Goal: Task Accomplishment & Management: Use online tool/utility

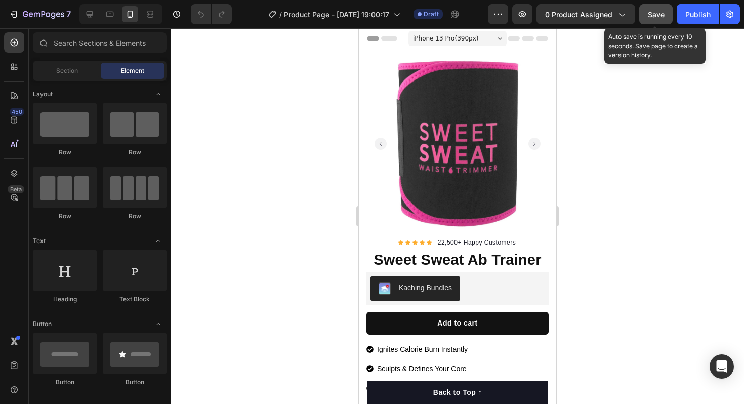
click at [658, 11] on span "Save" at bounding box center [656, 14] width 17 height 9
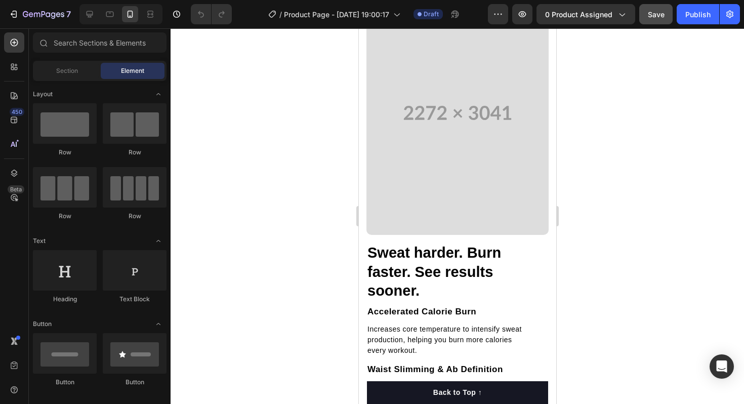
scroll to position [1040, 0]
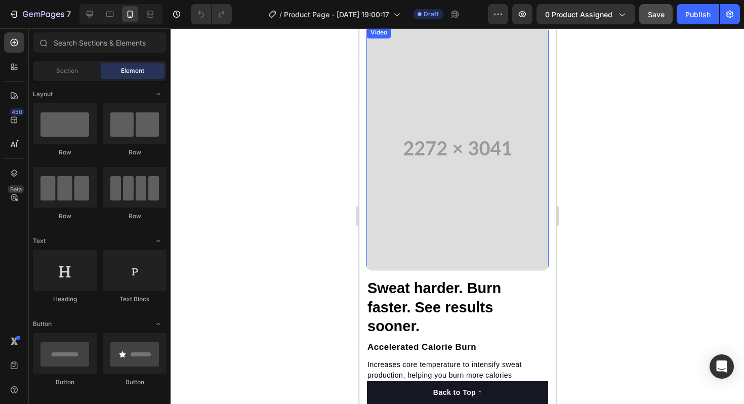
click at [456, 232] on video at bounding box center [457, 148] width 182 height 244
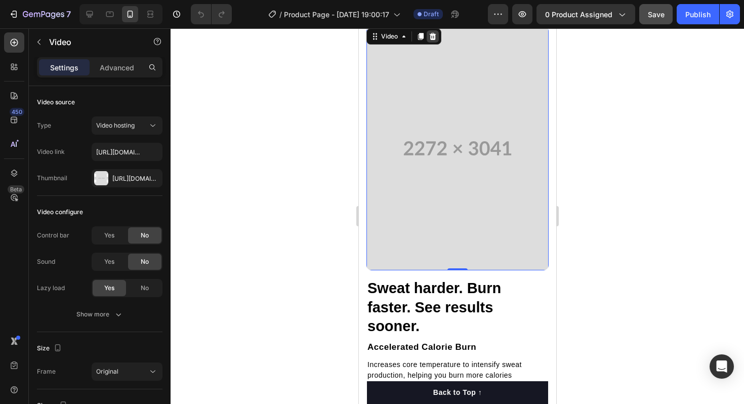
click at [434, 40] on icon at bounding box center [432, 36] width 7 height 7
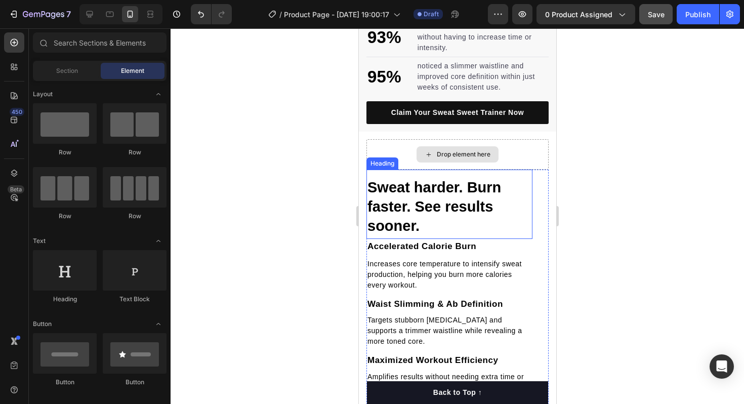
scroll to position [976, 0]
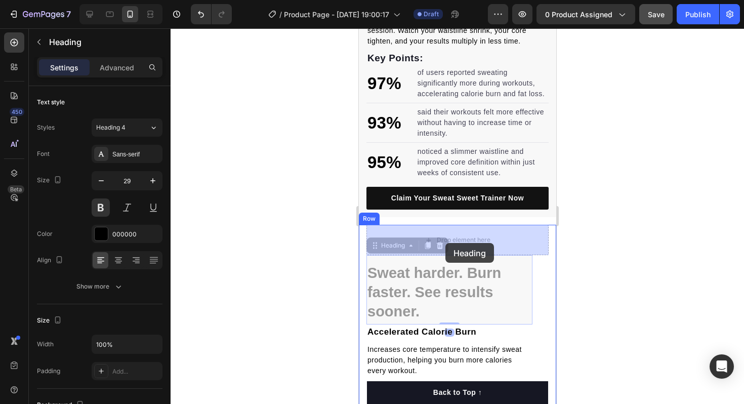
drag, startPoint x: 444, startPoint y: 286, endPoint x: 445, endPoint y: 242, distance: 44.0
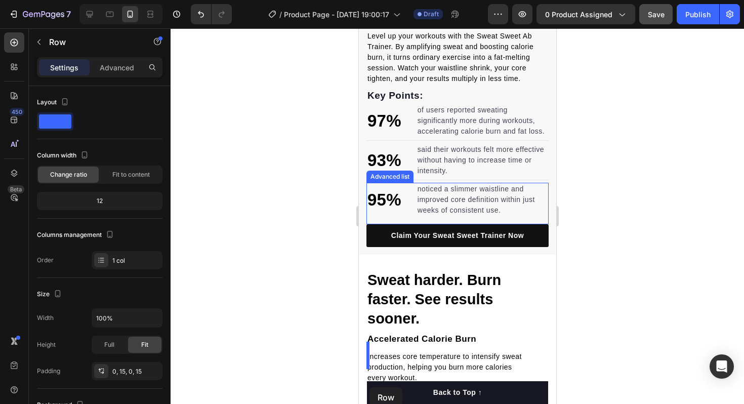
scroll to position [807, 0]
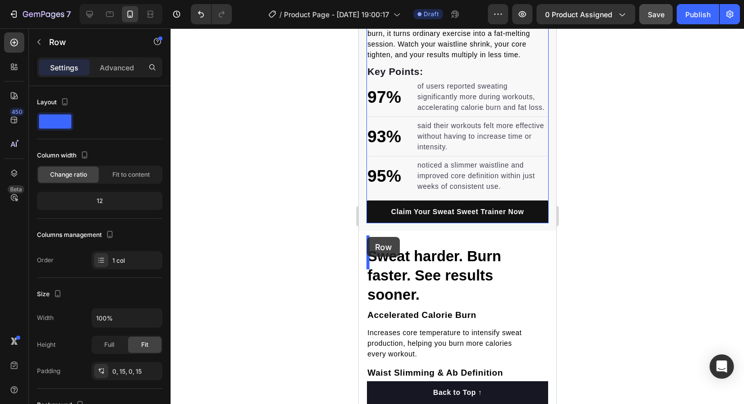
drag, startPoint x: 361, startPoint y: 145, endPoint x: 366, endPoint y: 237, distance: 92.7
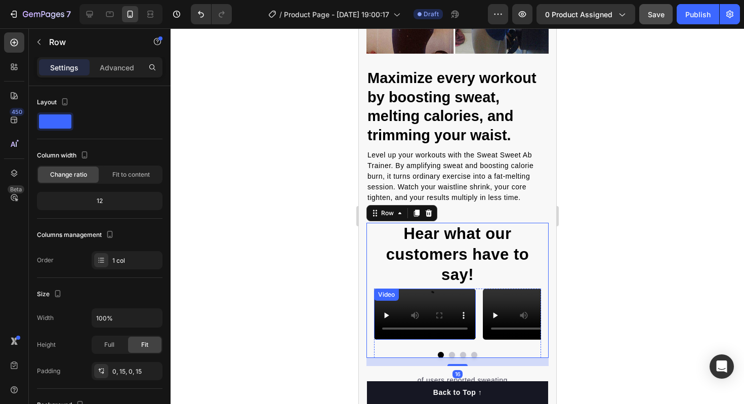
scroll to position [625, 0]
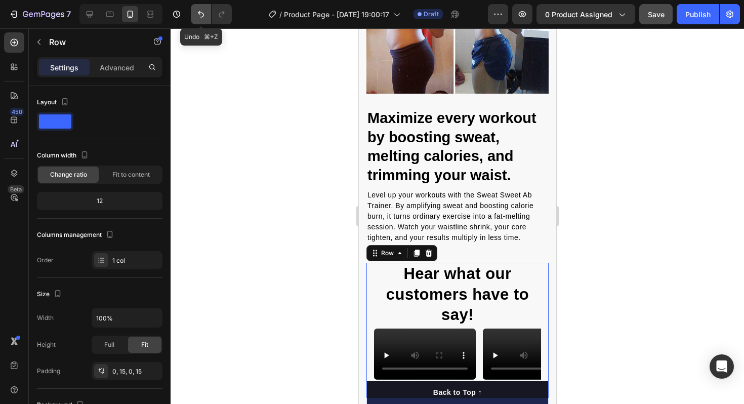
click at [197, 18] on icon "Undo/Redo" at bounding box center [201, 14] width 10 height 10
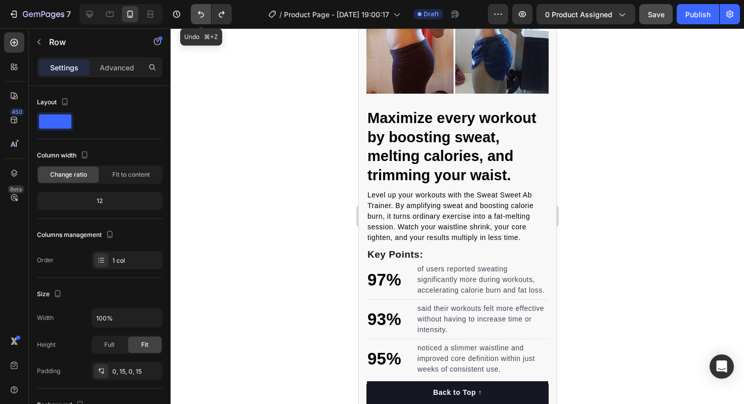
click at [197, 18] on icon "Undo/Redo" at bounding box center [201, 14] width 10 height 10
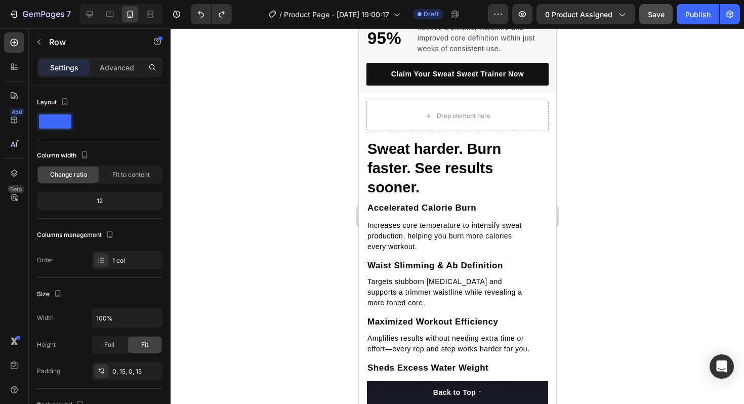
scroll to position [1095, 0]
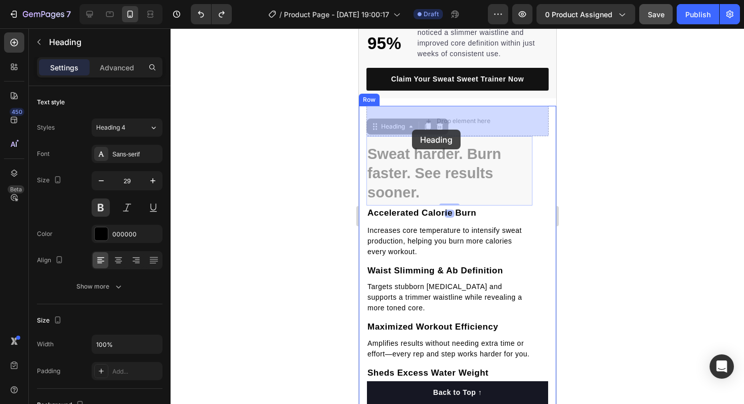
drag, startPoint x: 408, startPoint y: 168, endPoint x: 411, endPoint y: 123, distance: 45.6
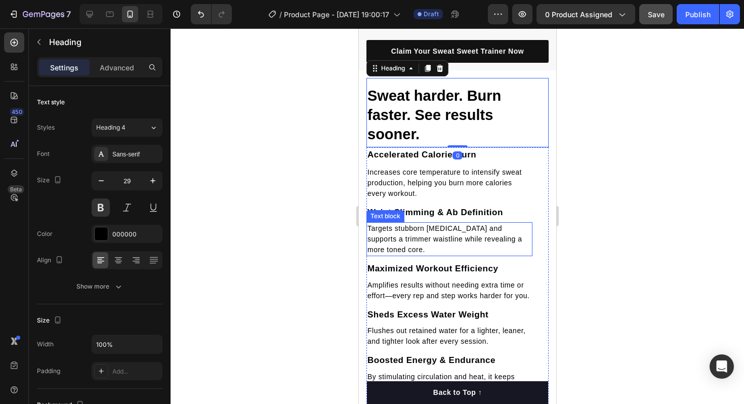
scroll to position [1119, 0]
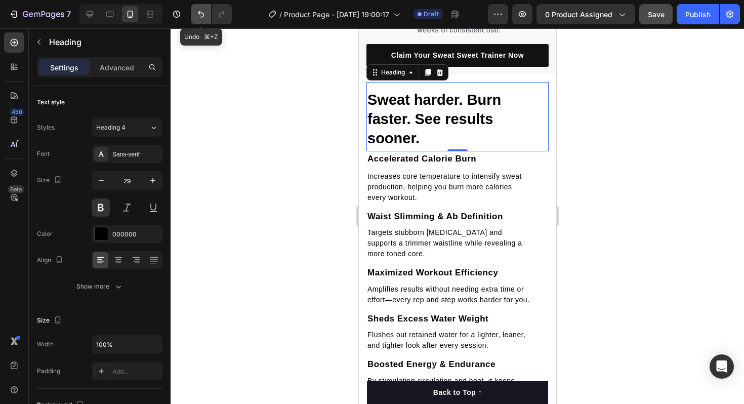
click at [198, 15] on icon "Undo/Redo" at bounding box center [201, 14] width 10 height 10
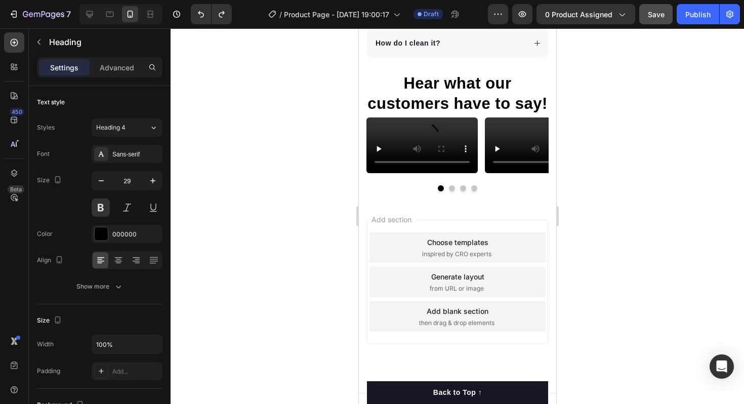
scroll to position [2240, 0]
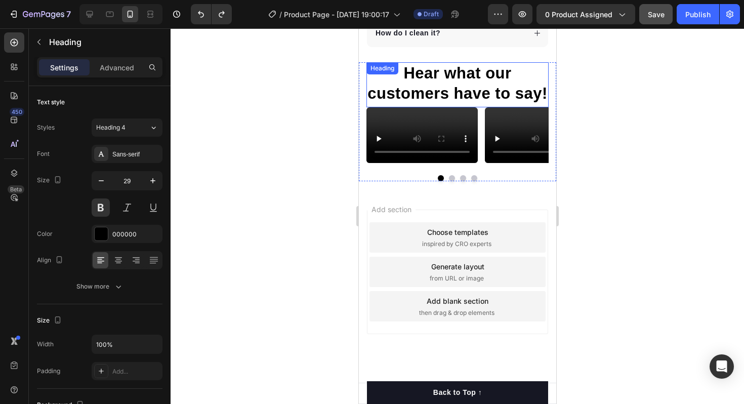
click at [373, 73] on div "Hear what our customers have to say! Heading" at bounding box center [457, 85] width 182 height 46
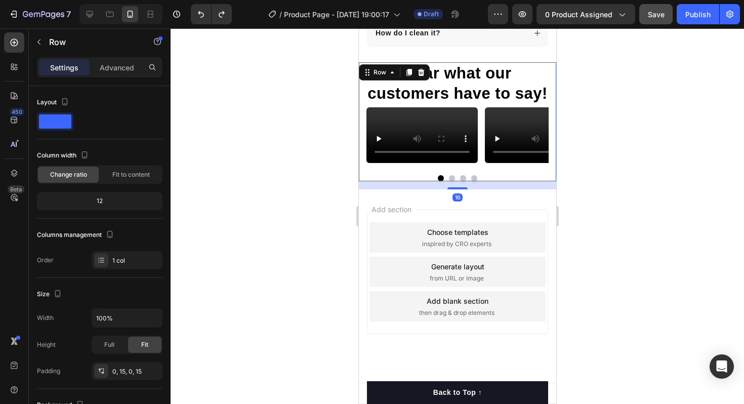
click at [364, 73] on div "Hear what our customers have to say! Heading Video Video Video Video Carousel R…" at bounding box center [456, 121] width 197 height 119
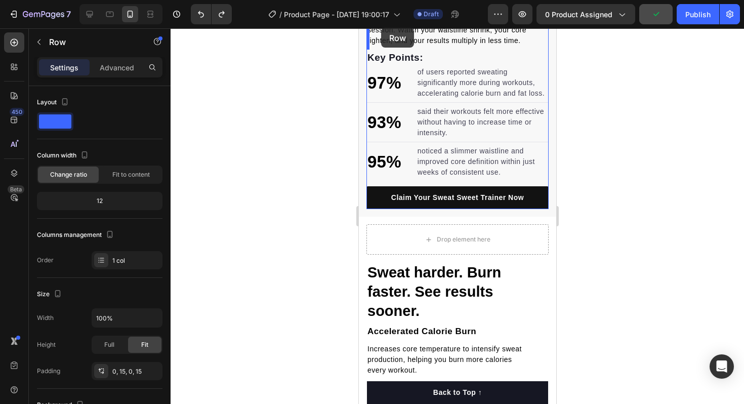
scroll to position [939, 0]
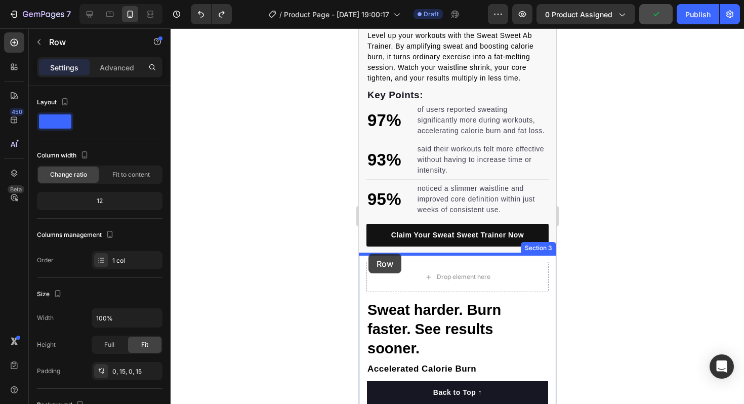
drag, startPoint x: 363, startPoint y: 81, endPoint x: 368, endPoint y: 253, distance: 172.1
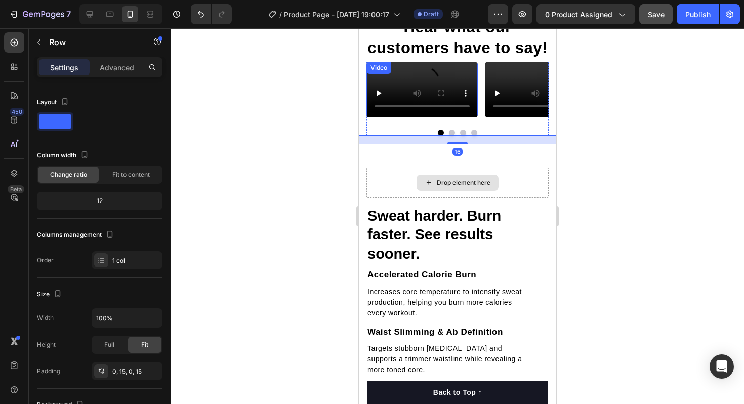
scroll to position [1213, 0]
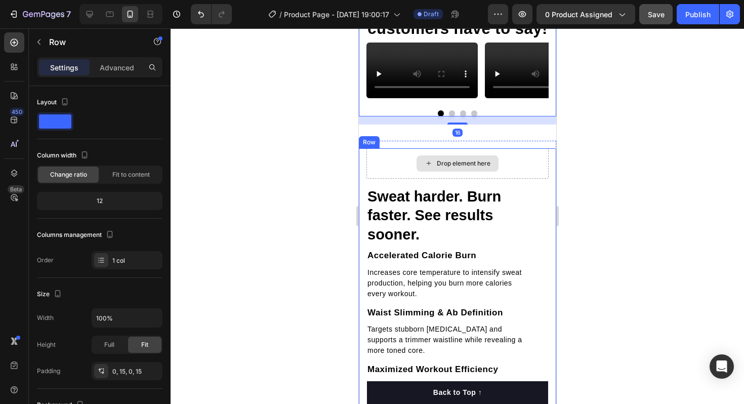
click at [409, 179] on div "Drop element here" at bounding box center [457, 163] width 182 height 30
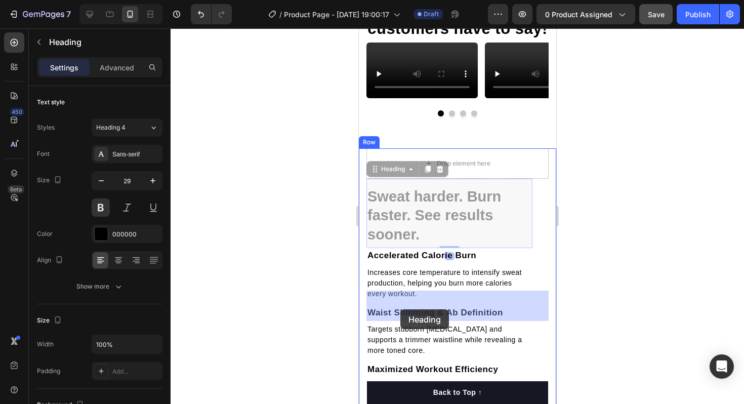
drag, startPoint x: 400, startPoint y: 340, endPoint x: 400, endPoint y: 309, distance: 30.9
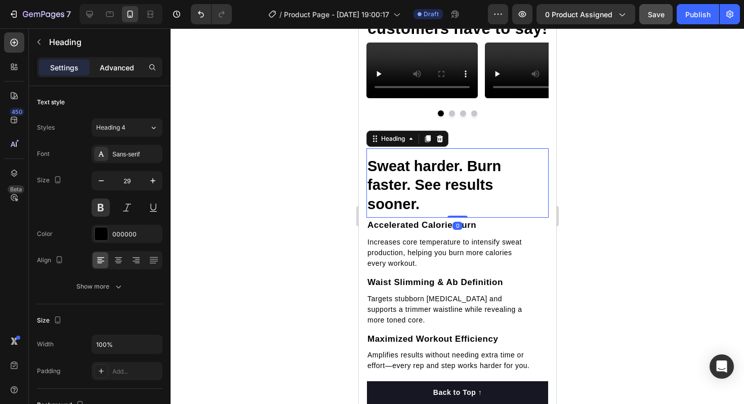
click at [124, 64] on p "Advanced" at bounding box center [117, 67] width 34 height 11
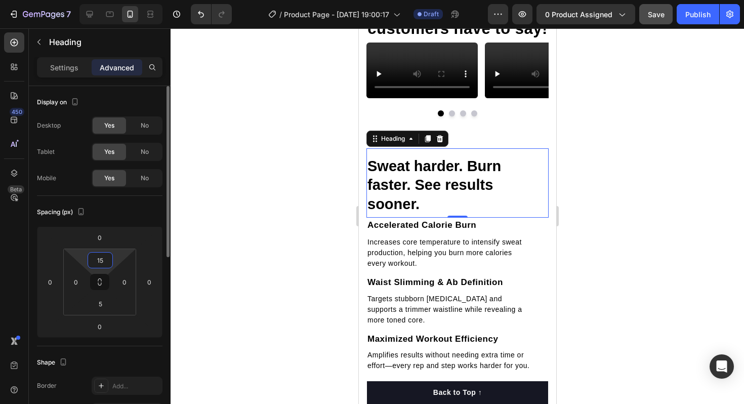
click at [92, 260] on input "15" at bounding box center [100, 259] width 20 height 15
type input "0"
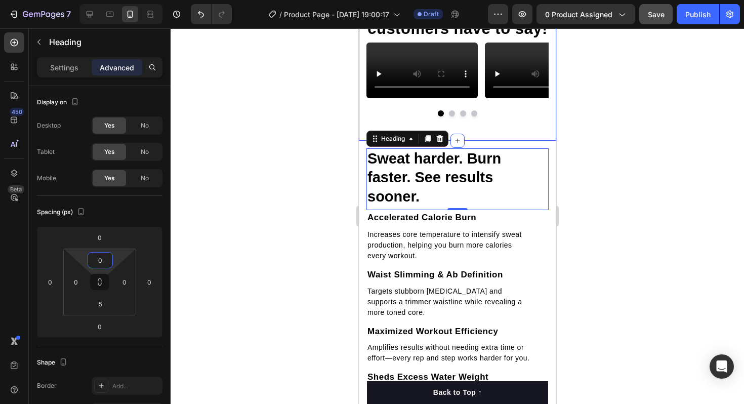
click at [526, 140] on div "Hear what our customers have to say! Heading Video Video Video Video Carousel R…" at bounding box center [456, 60] width 197 height 159
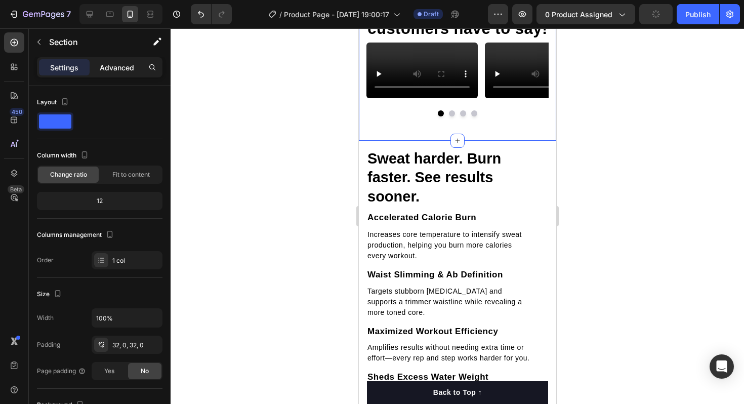
click at [118, 72] on p "Advanced" at bounding box center [117, 67] width 34 height 11
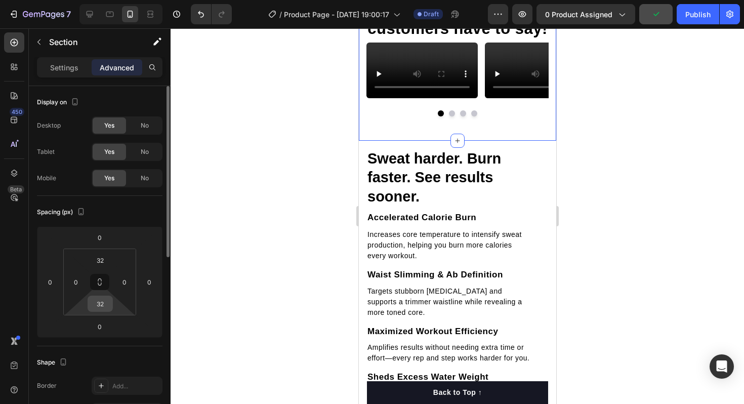
click at [102, 304] on input "32" at bounding box center [100, 303] width 20 height 15
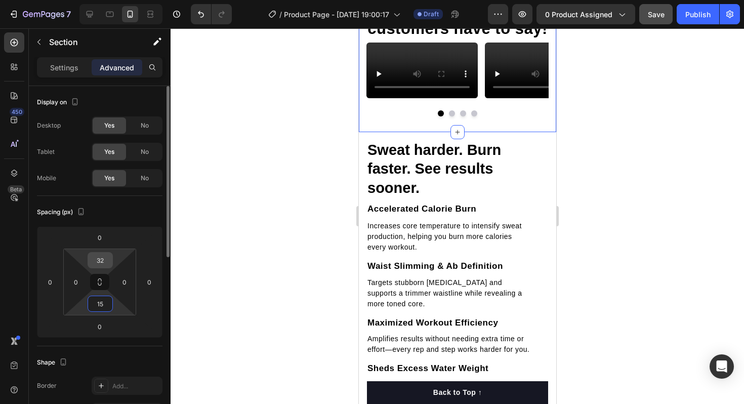
type input "15"
click at [101, 265] on input "32" at bounding box center [100, 259] width 20 height 15
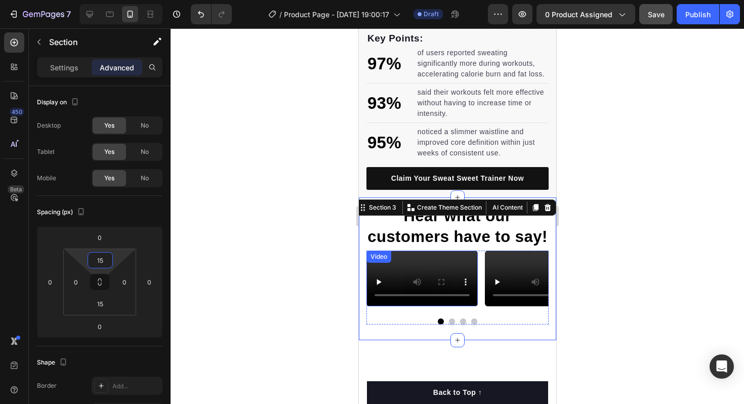
scroll to position [990, 0]
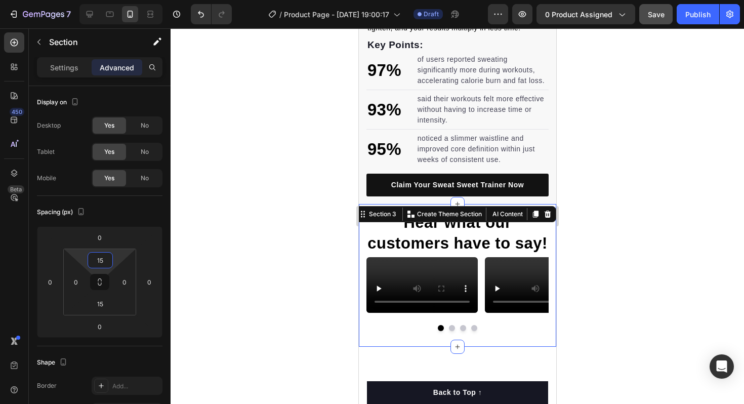
type input "15"
click at [573, 164] on div at bounding box center [456, 215] width 573 height 375
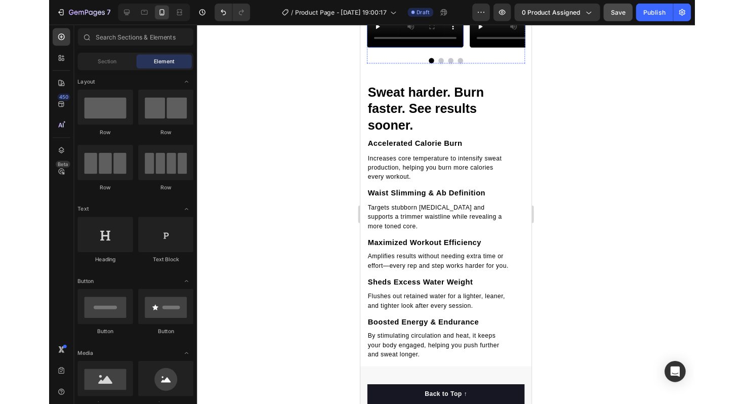
scroll to position [1227, 0]
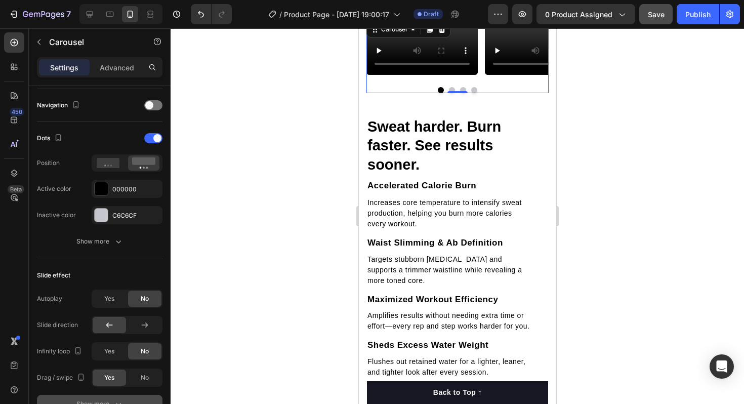
scroll to position [748, 0]
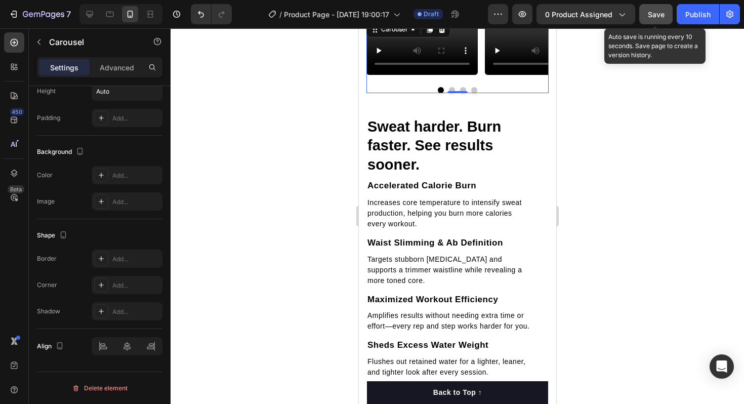
click at [651, 24] on button "Save" at bounding box center [655, 14] width 33 height 20
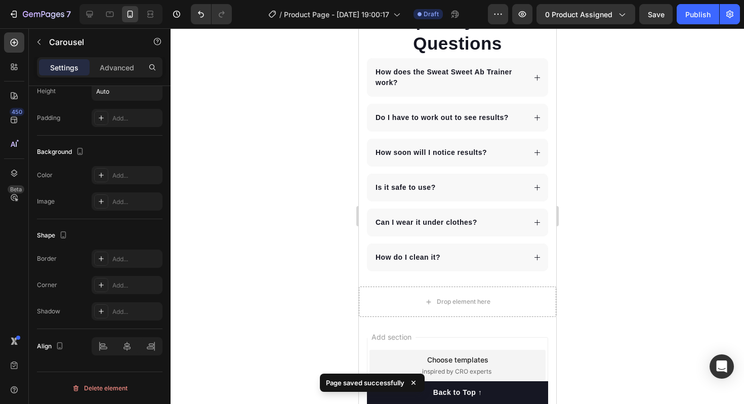
scroll to position [2385, 0]
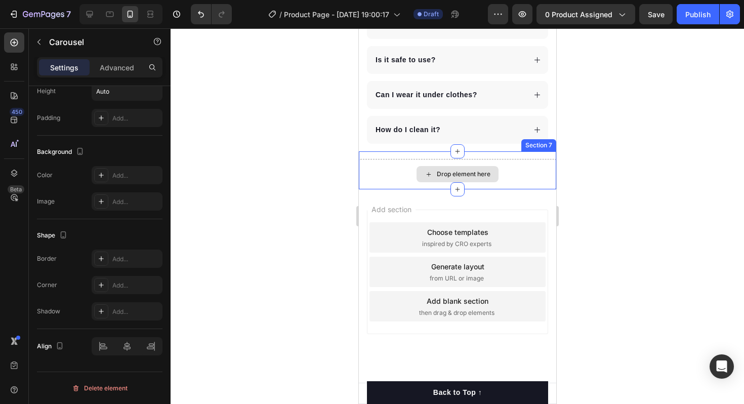
click at [526, 173] on div "Drop element here" at bounding box center [456, 174] width 197 height 30
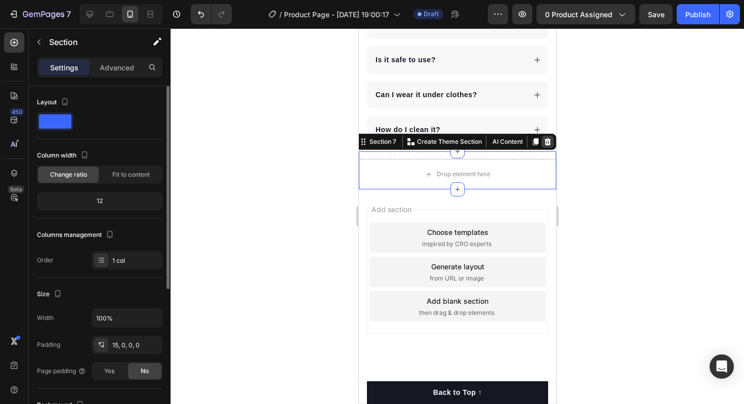
click at [548, 141] on icon at bounding box center [547, 141] width 7 height 7
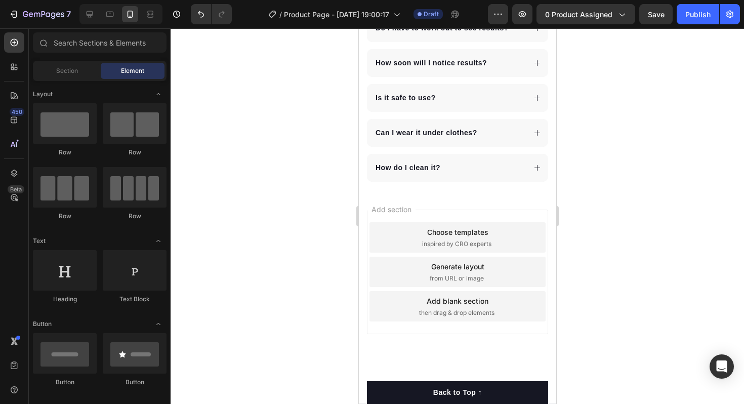
click at [503, 206] on div "Add section Choose templates inspired by CRO experts Generate layout from URL o…" at bounding box center [456, 285] width 197 height 193
click at [96, 16] on div at bounding box center [89, 14] width 16 height 16
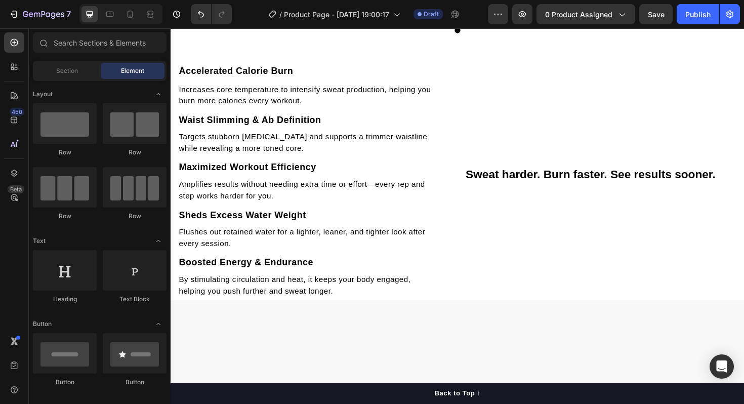
scroll to position [933, 0]
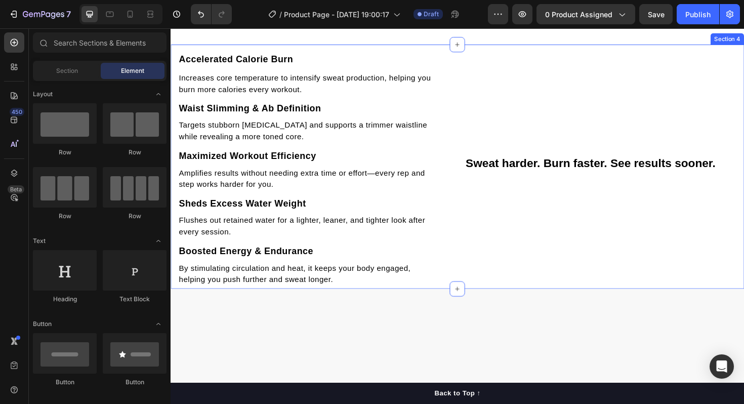
click at [440, 224] on div "Accelerated Calorie Burn Text block Increases core temperature to intensify swe…" at bounding box center [473, 175] width 607 height 259
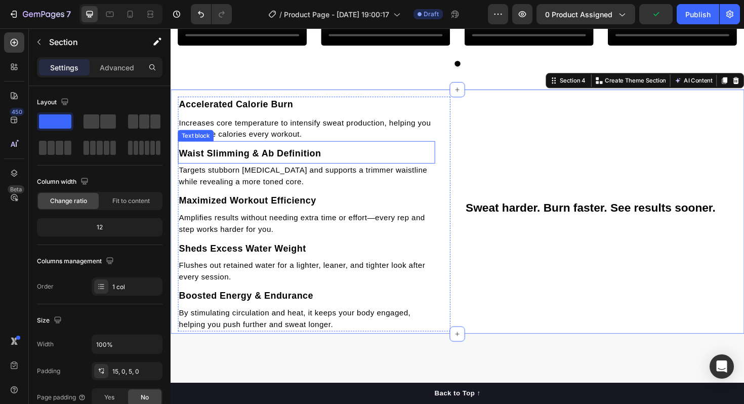
scroll to position [878, 0]
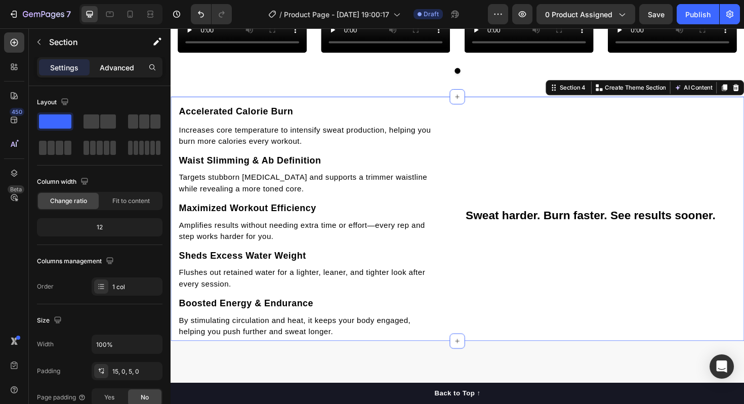
click at [120, 72] on div "Advanced" at bounding box center [117, 67] width 51 height 16
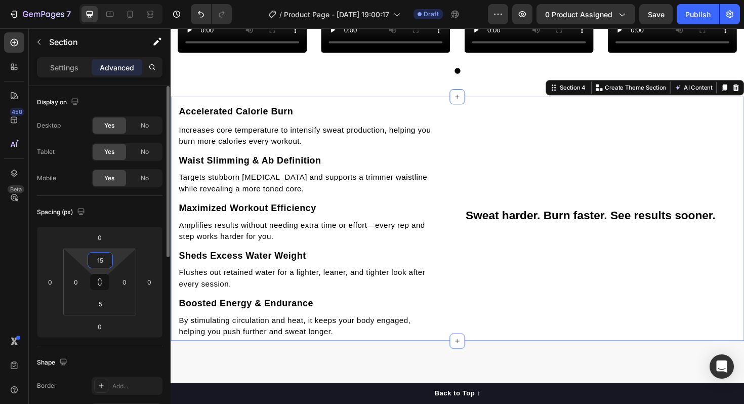
click at [104, 256] on input "15" at bounding box center [100, 259] width 20 height 15
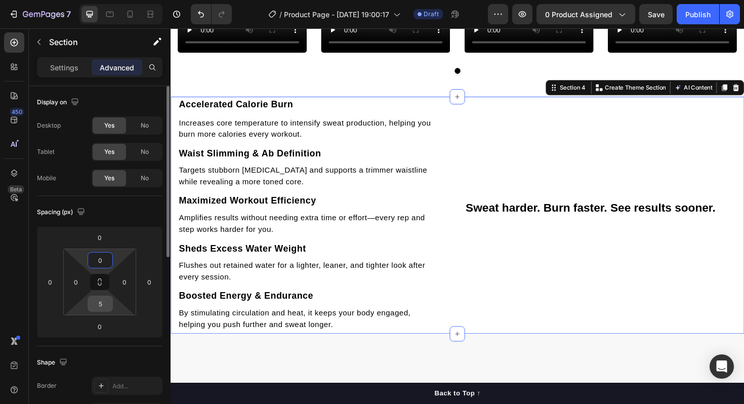
type input "0"
click at [98, 306] on input "5" at bounding box center [100, 303] width 20 height 15
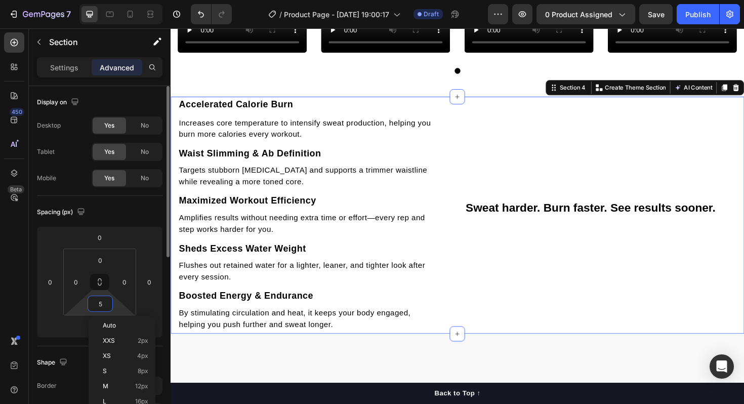
type input "0"
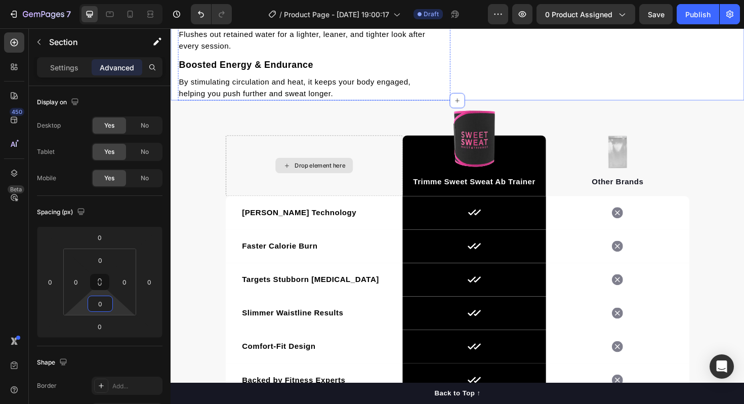
scroll to position [1119, 0]
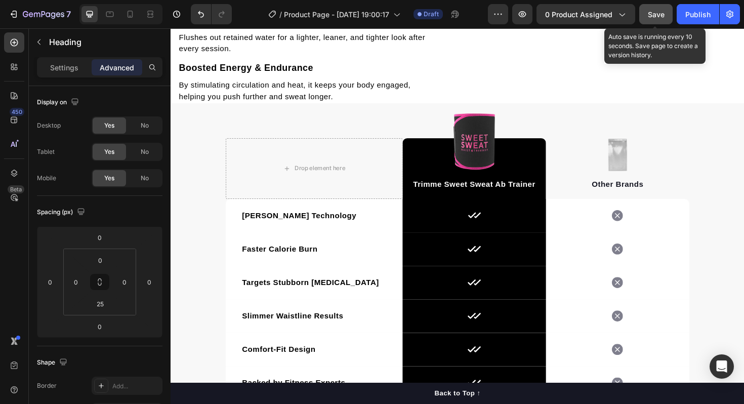
click at [664, 6] on button "Save" at bounding box center [655, 14] width 33 height 20
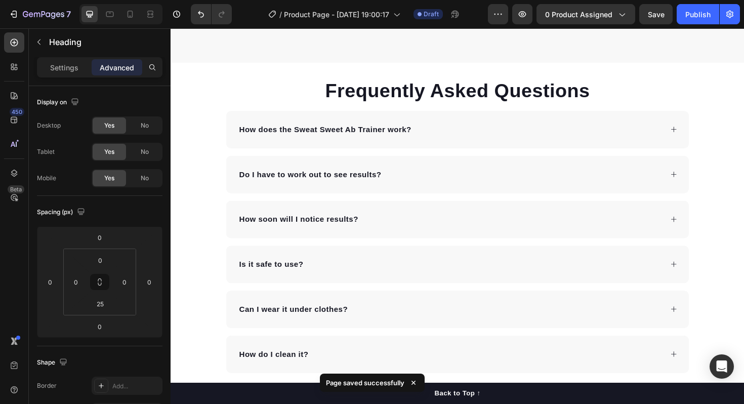
scroll to position [1644, 0]
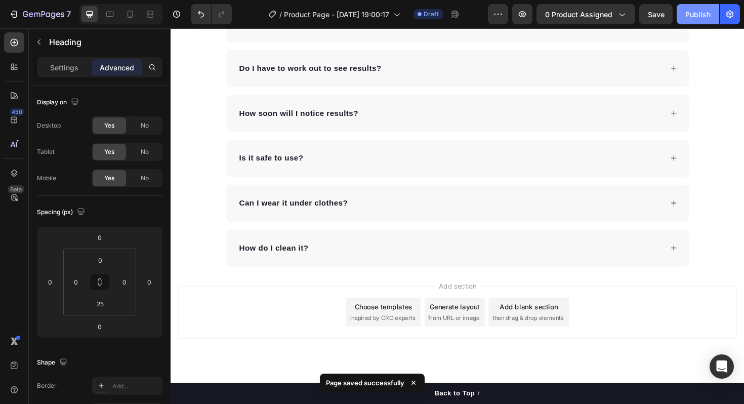
click at [702, 23] on button "Publish" at bounding box center [697, 14] width 42 height 20
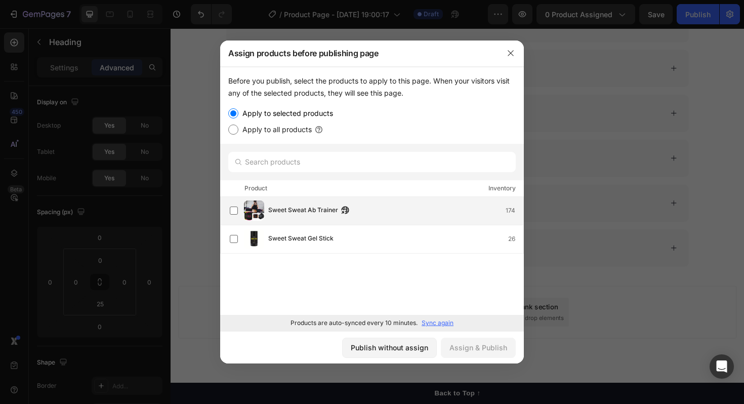
click at [370, 216] on div "Sweet Sweat Ab Trainer 174" at bounding box center [395, 210] width 255 height 11
click at [486, 349] on div "Assign & Publish" at bounding box center [478, 347] width 58 height 11
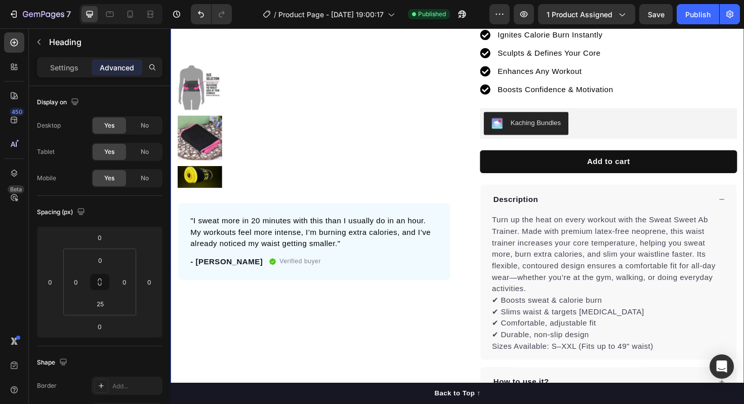
scroll to position [7, 0]
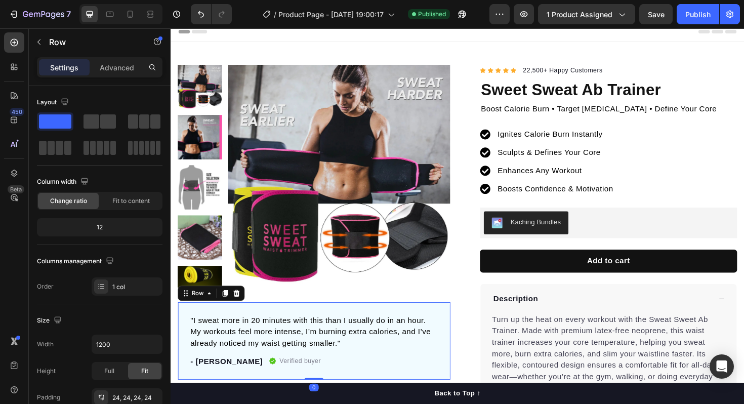
click at [374, 322] on div ""I sweat more in 20 minutes with this than I usually do in an hour. My workouts…" at bounding box center [322, 359] width 288 height 82
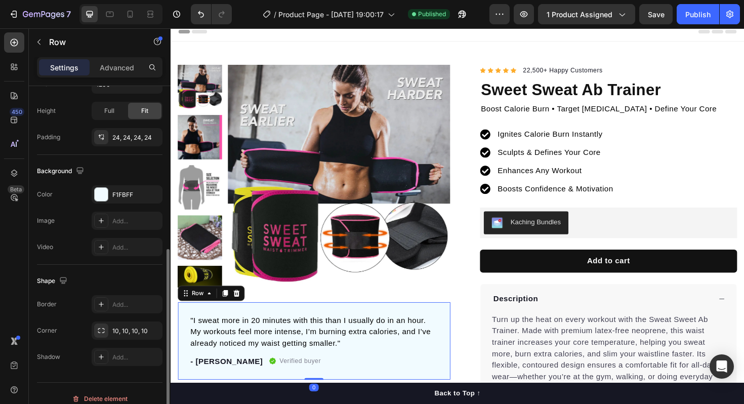
scroll to position [271, 0]
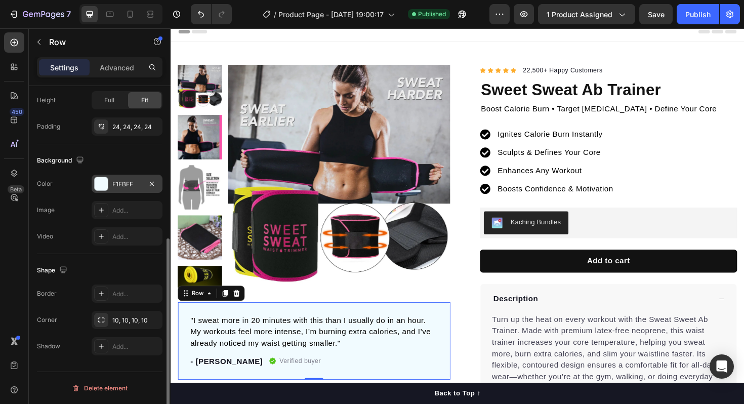
click at [127, 177] on div "F1FBFF" at bounding box center [127, 184] width 71 height 18
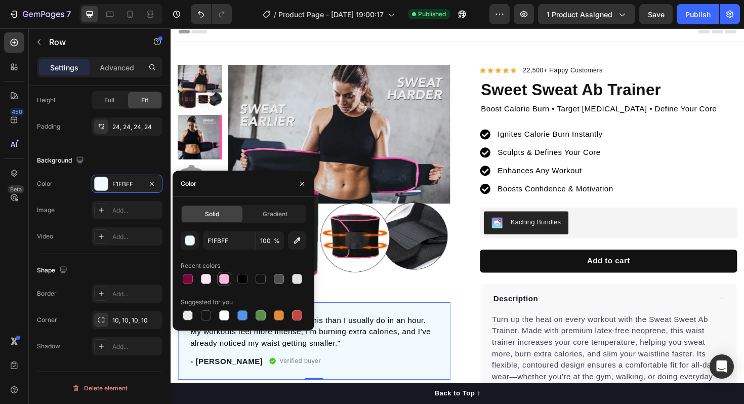
click at [224, 279] on div at bounding box center [224, 279] width 10 height 10
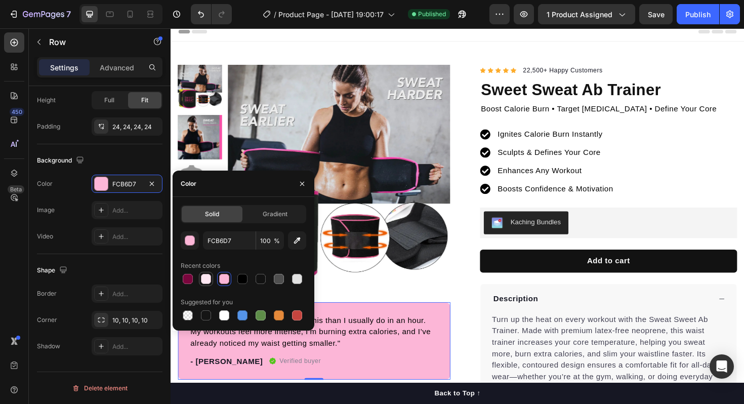
click at [209, 279] on div at bounding box center [206, 279] width 10 height 10
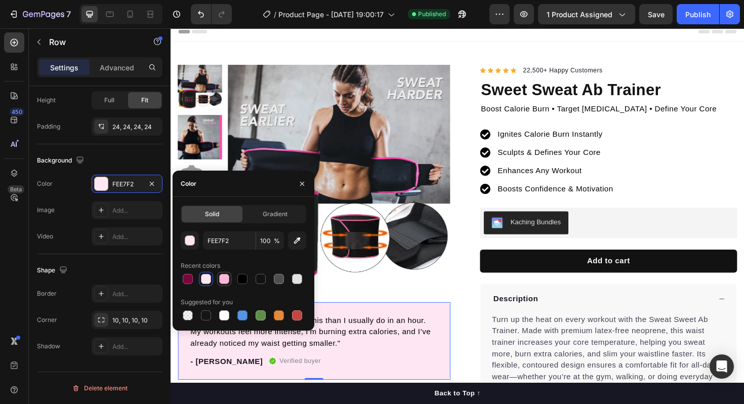
click at [220, 278] on div at bounding box center [224, 279] width 10 height 10
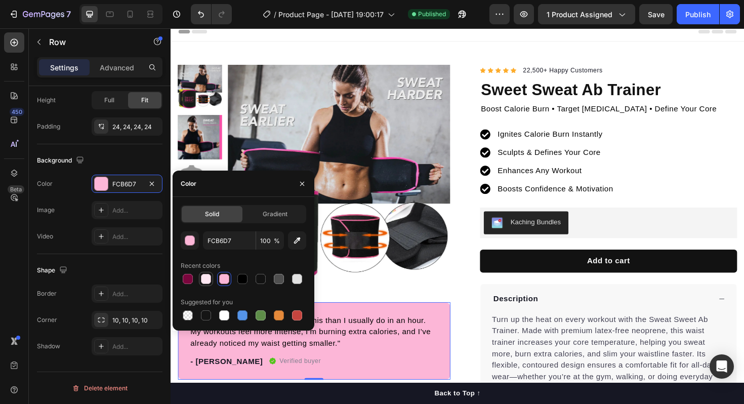
click at [201, 278] on div at bounding box center [206, 279] width 10 height 10
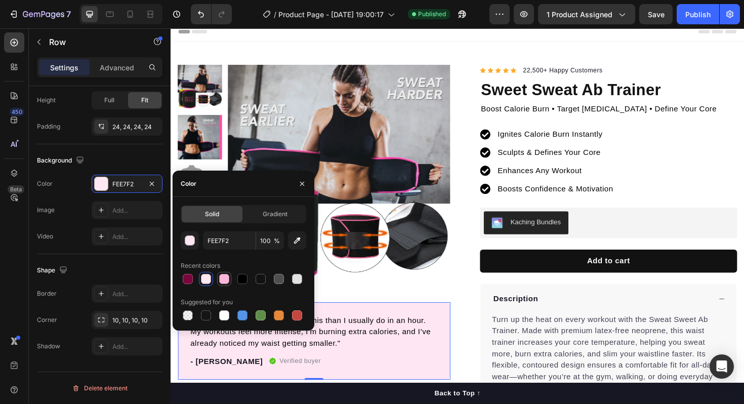
click at [220, 278] on div at bounding box center [224, 279] width 10 height 10
type input "FCB6D7"
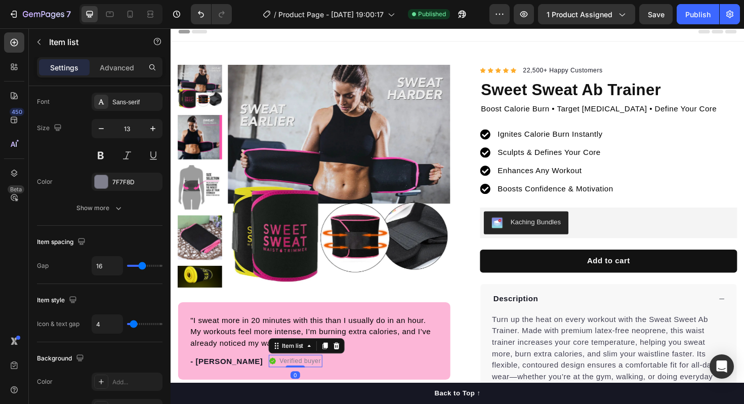
click at [275, 380] on icon at bounding box center [278, 380] width 7 height 7
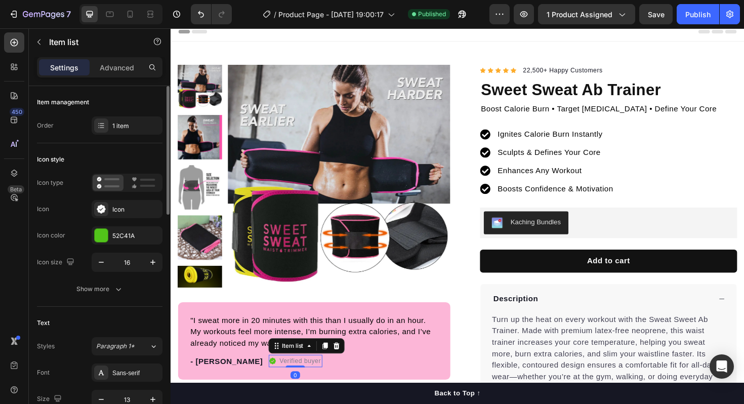
click at [275, 380] on icon at bounding box center [278, 380] width 7 height 7
click at [128, 238] on div "52C41A" at bounding box center [126, 235] width 29 height 9
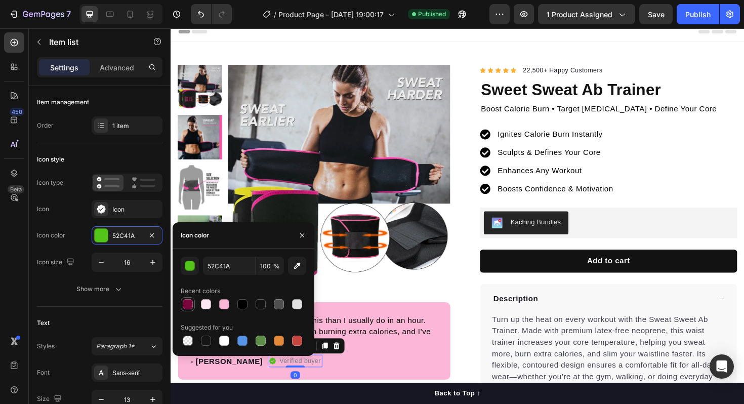
click at [185, 309] on div at bounding box center [188, 304] width 10 height 10
type input "7A063D"
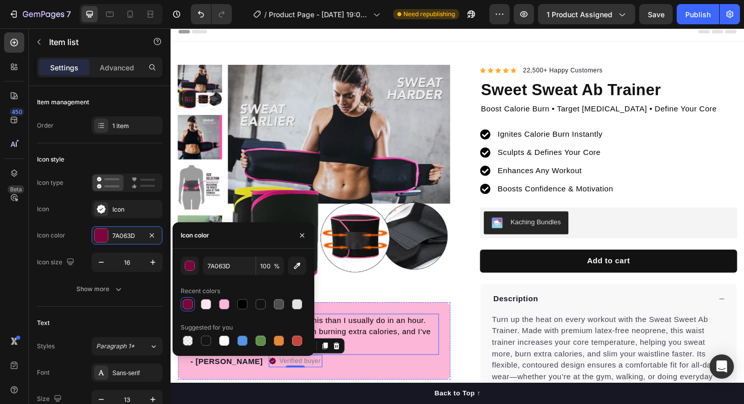
click at [370, 328] on div ""I sweat more in 20 minutes with this than I usually do in an hour. My workouts…" at bounding box center [322, 359] width 288 height 82
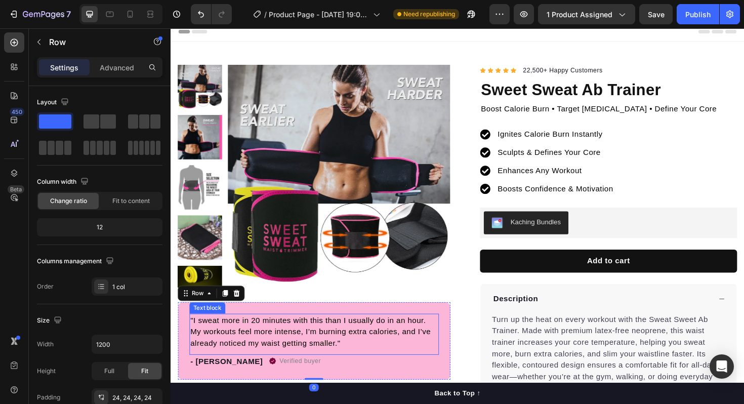
click at [205, 330] on div ""I sweat more in 20 minutes with this than I usually do in an hour. My workouts…" at bounding box center [322, 349] width 264 height 38
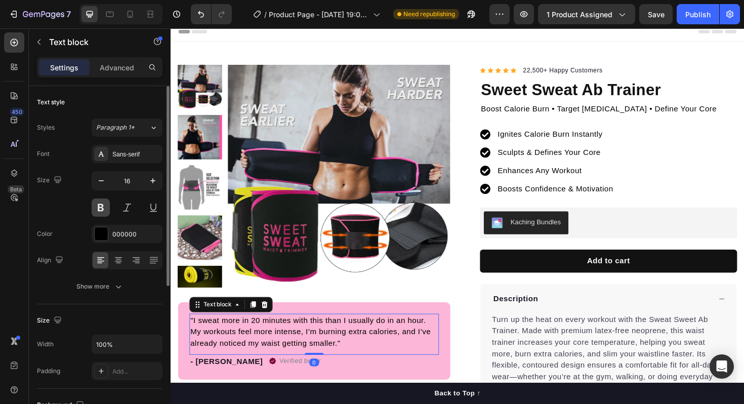
scroll to position [253, 0]
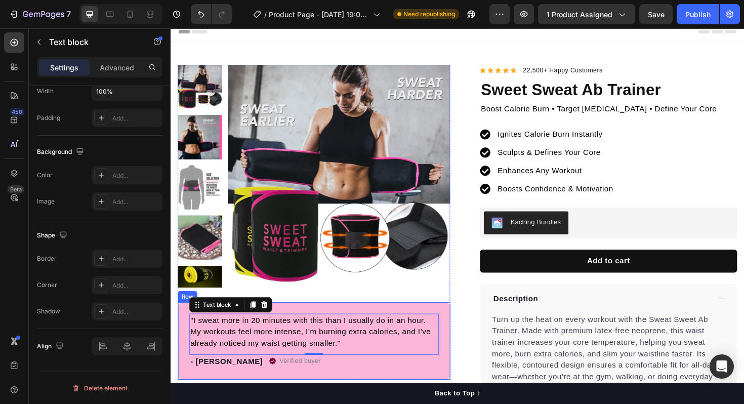
click at [185, 326] on div ""I sweat more in 20 minutes with this than I usually do in an hour. My workouts…" at bounding box center [322, 359] width 288 height 82
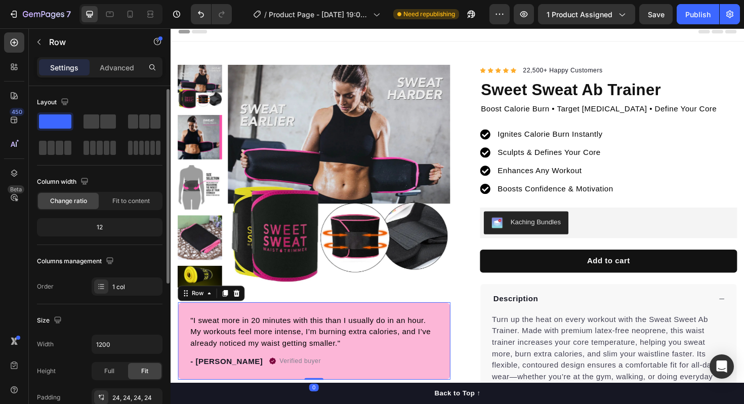
scroll to position [144, 0]
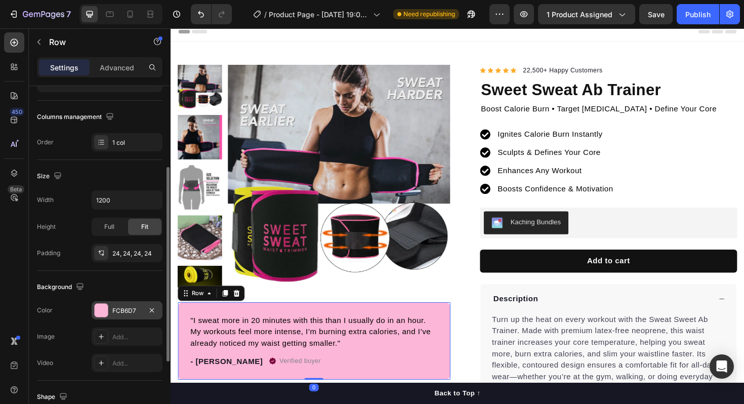
click at [121, 315] on div "FCB6D7" at bounding box center [127, 310] width 71 height 18
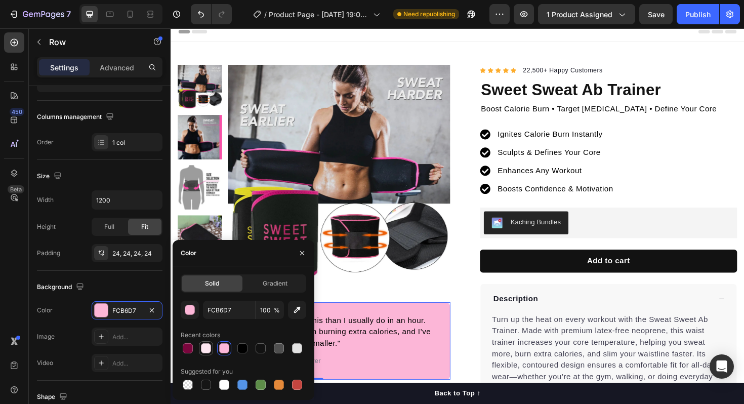
click at [204, 343] on div at bounding box center [206, 348] width 10 height 10
type input "FEE7F2"
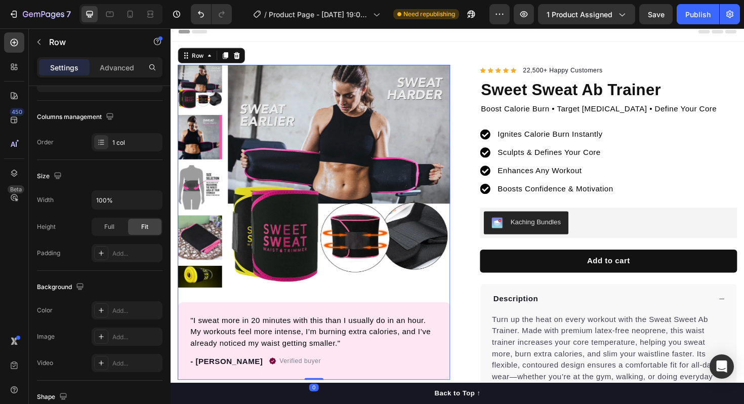
click at [384, 315] on div "Product Images "I sweat more in 20 minutes with this than I usually do in an ho…" at bounding box center [322, 233] width 288 height 333
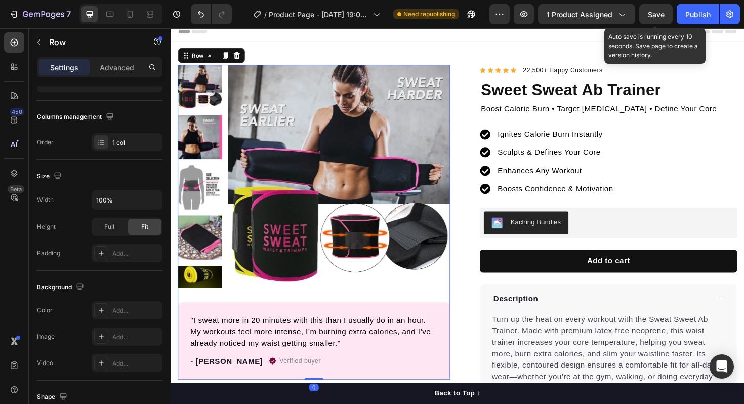
click at [663, 16] on span "Save" at bounding box center [656, 14] width 17 height 9
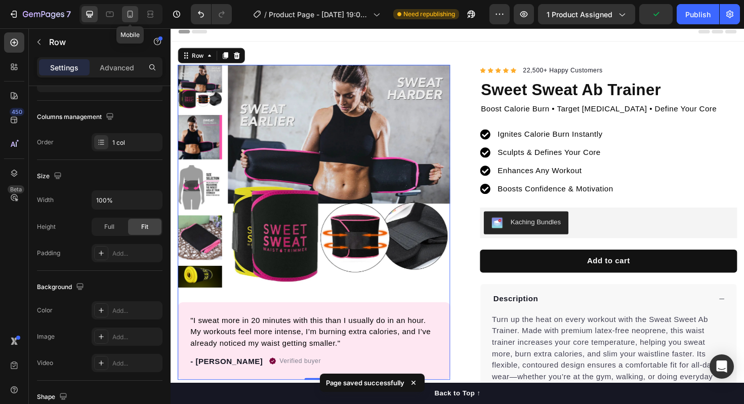
click at [125, 16] on icon at bounding box center [130, 14] width 10 height 10
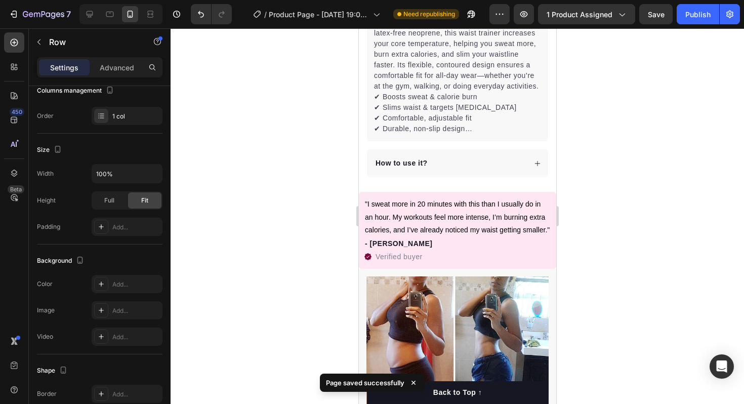
scroll to position [458, 0]
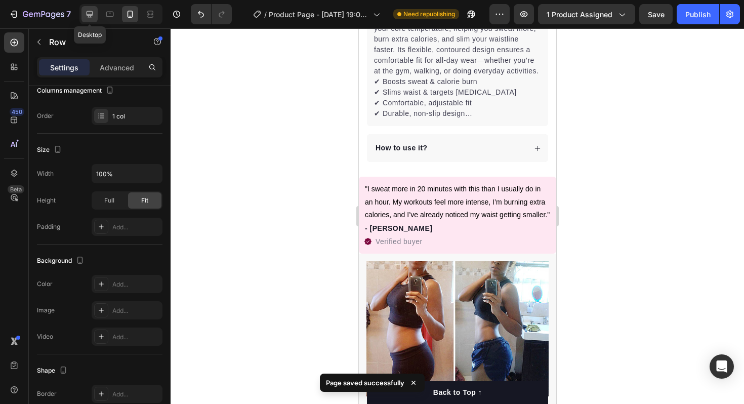
click at [90, 14] on icon at bounding box center [90, 14] width 7 height 7
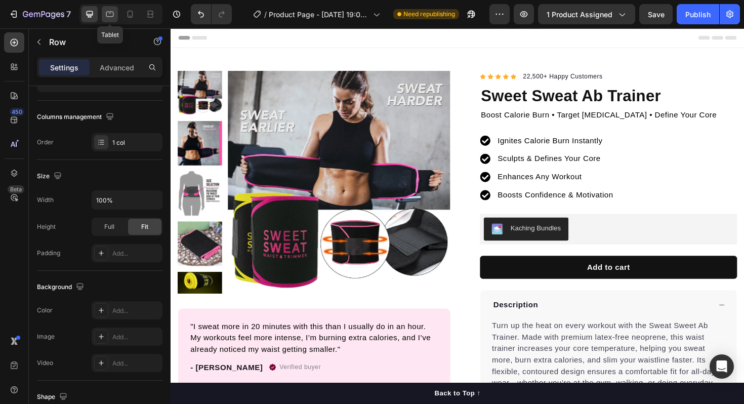
click at [116, 12] on div at bounding box center [110, 14] width 16 height 16
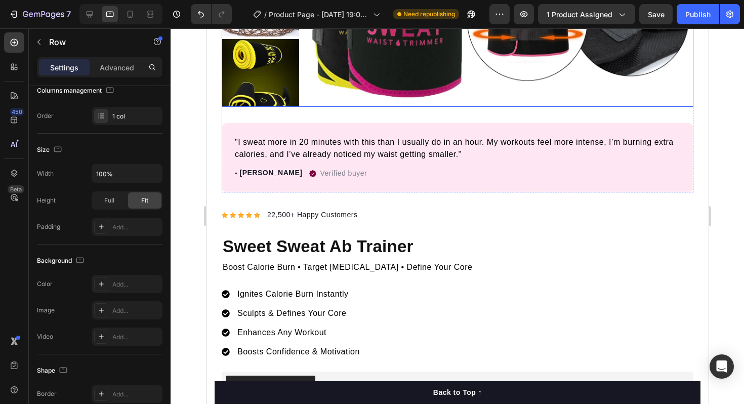
scroll to position [376, 0]
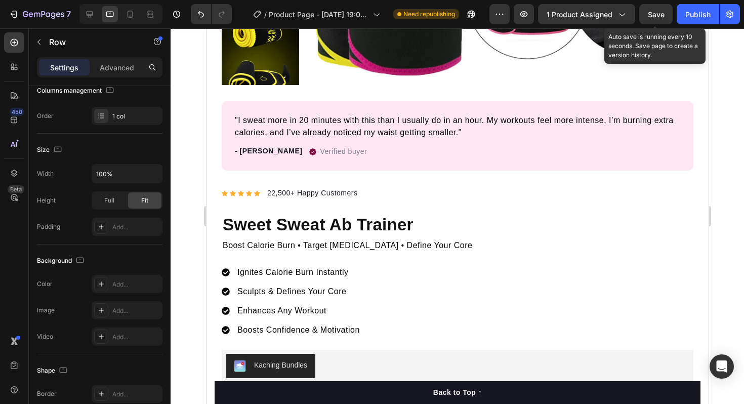
click at [663, 15] on span "Save" at bounding box center [656, 14] width 17 height 9
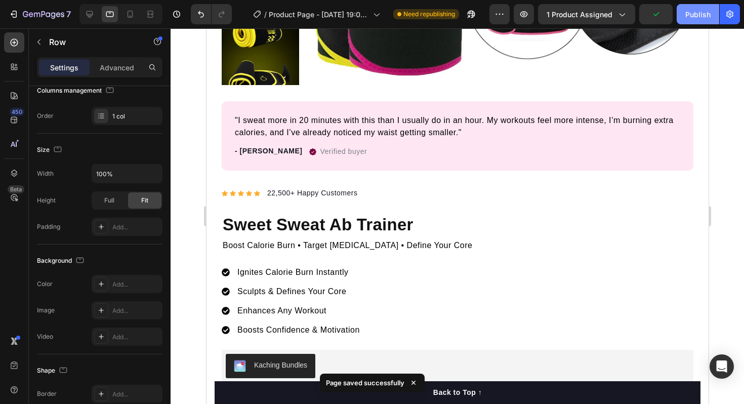
click at [696, 18] on div "Publish" at bounding box center [697, 14] width 25 height 11
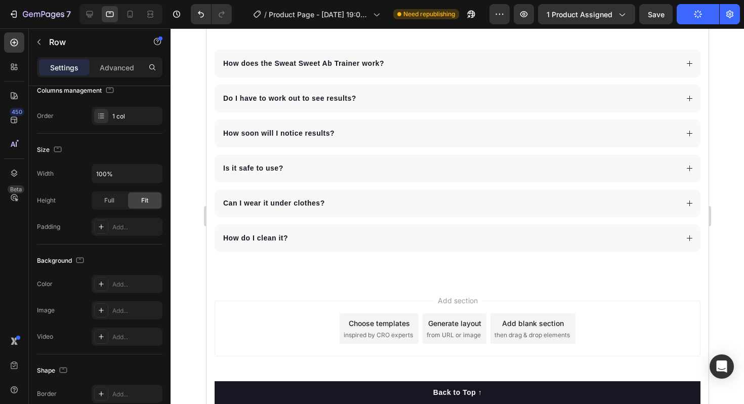
scroll to position [2873, 0]
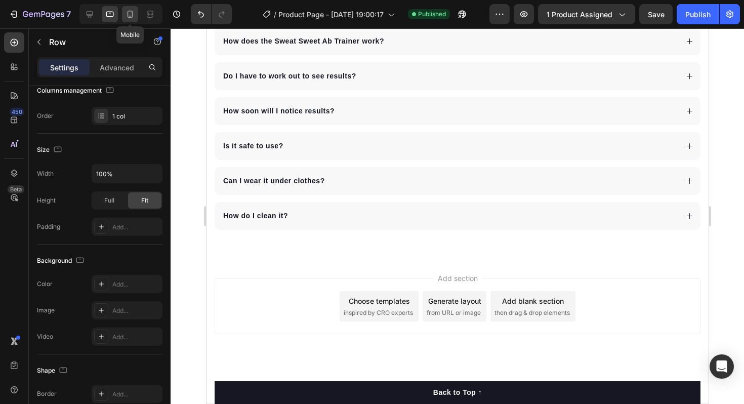
click at [131, 16] on icon at bounding box center [130, 14] width 10 height 10
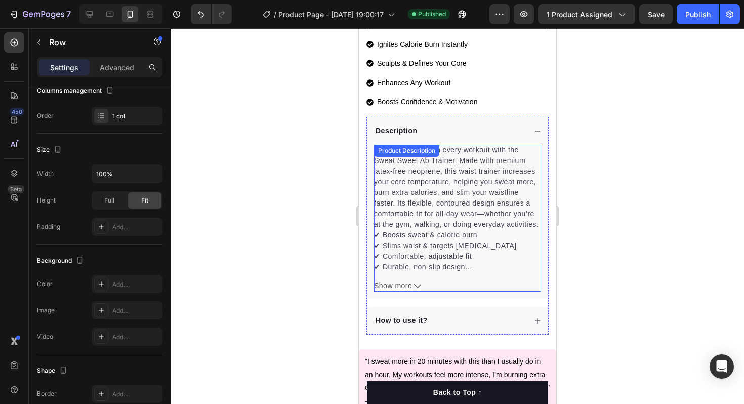
scroll to position [487, 0]
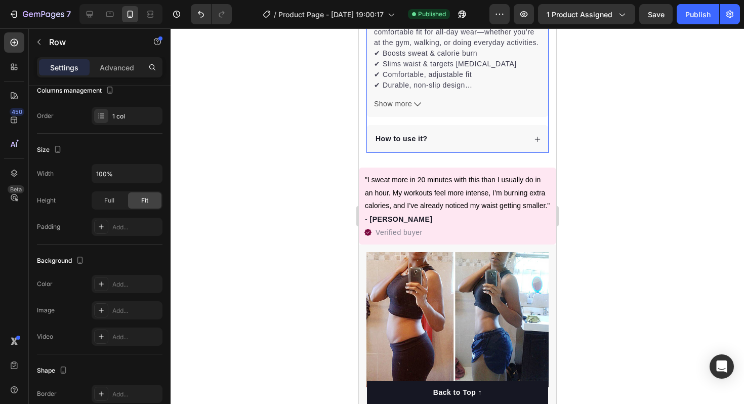
click at [463, 131] on div "How to use it?" at bounding box center [456, 139] width 181 height 28
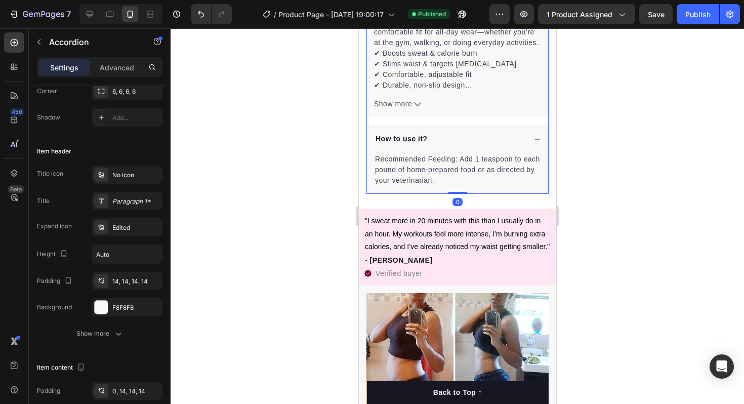
scroll to position [0, 0]
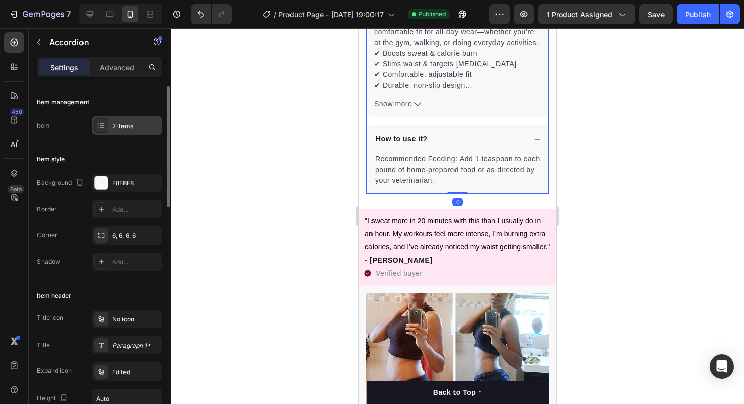
click at [112, 126] on div "2 items" at bounding box center [136, 125] width 48 height 9
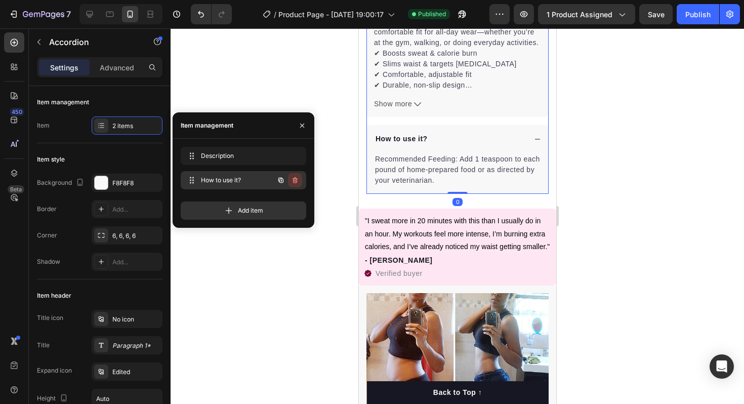
click at [295, 181] on icon "button" at bounding box center [295, 181] width 1 height 3
click at [294, 185] on button "Delete" at bounding box center [288, 180] width 28 height 14
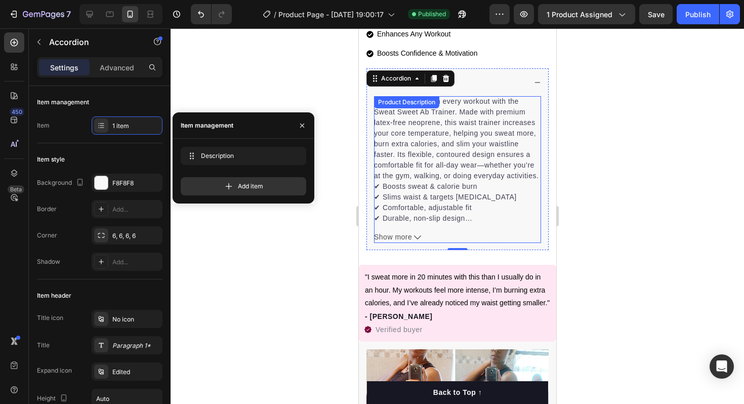
scroll to position [337, 0]
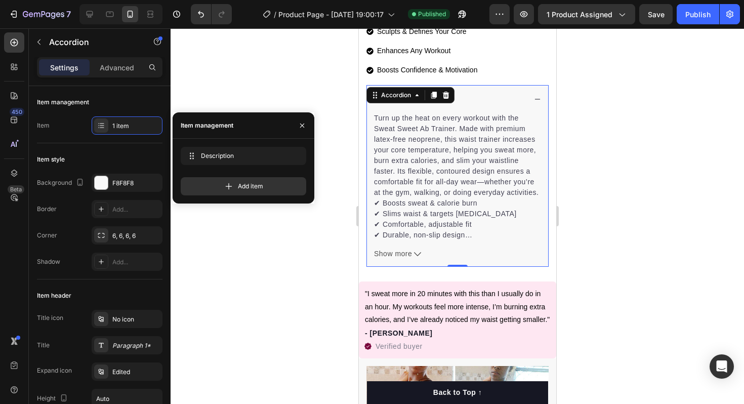
click at [505, 97] on div "Description" at bounding box center [449, 99] width 152 height 14
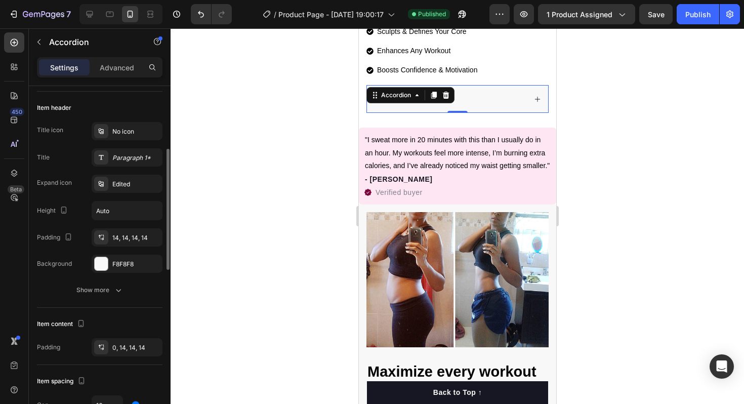
scroll to position [186, 0]
click at [117, 214] on input "Auto" at bounding box center [127, 212] width 70 height 18
click at [92, 204] on input "Auto" at bounding box center [127, 212] width 70 height 18
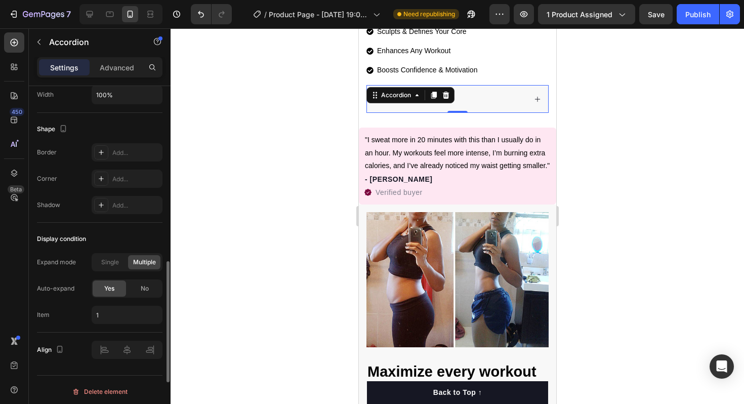
scroll to position [643, 0]
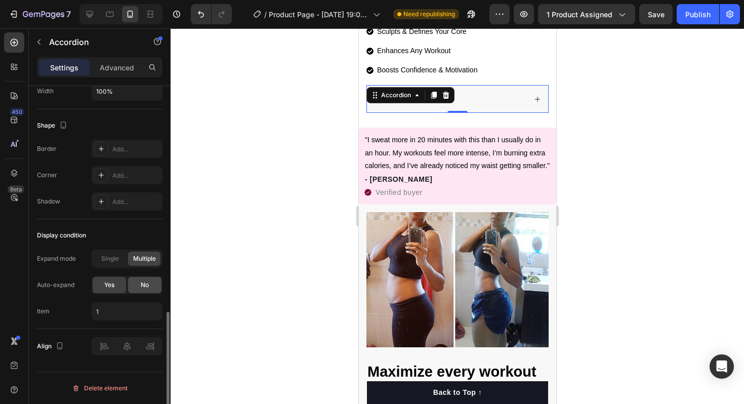
click at [135, 283] on div "No" at bounding box center [144, 285] width 33 height 16
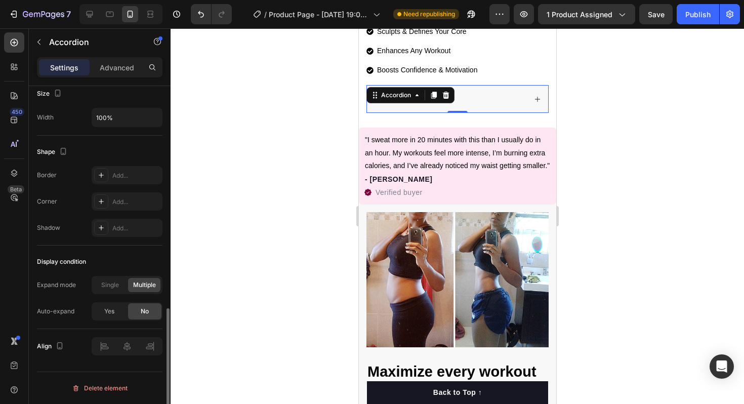
scroll to position [617, 0]
click at [662, 10] on span "Save" at bounding box center [656, 14] width 17 height 9
click at [693, 10] on div "Publish" at bounding box center [697, 14] width 25 height 11
